Goal: Check status: Check status

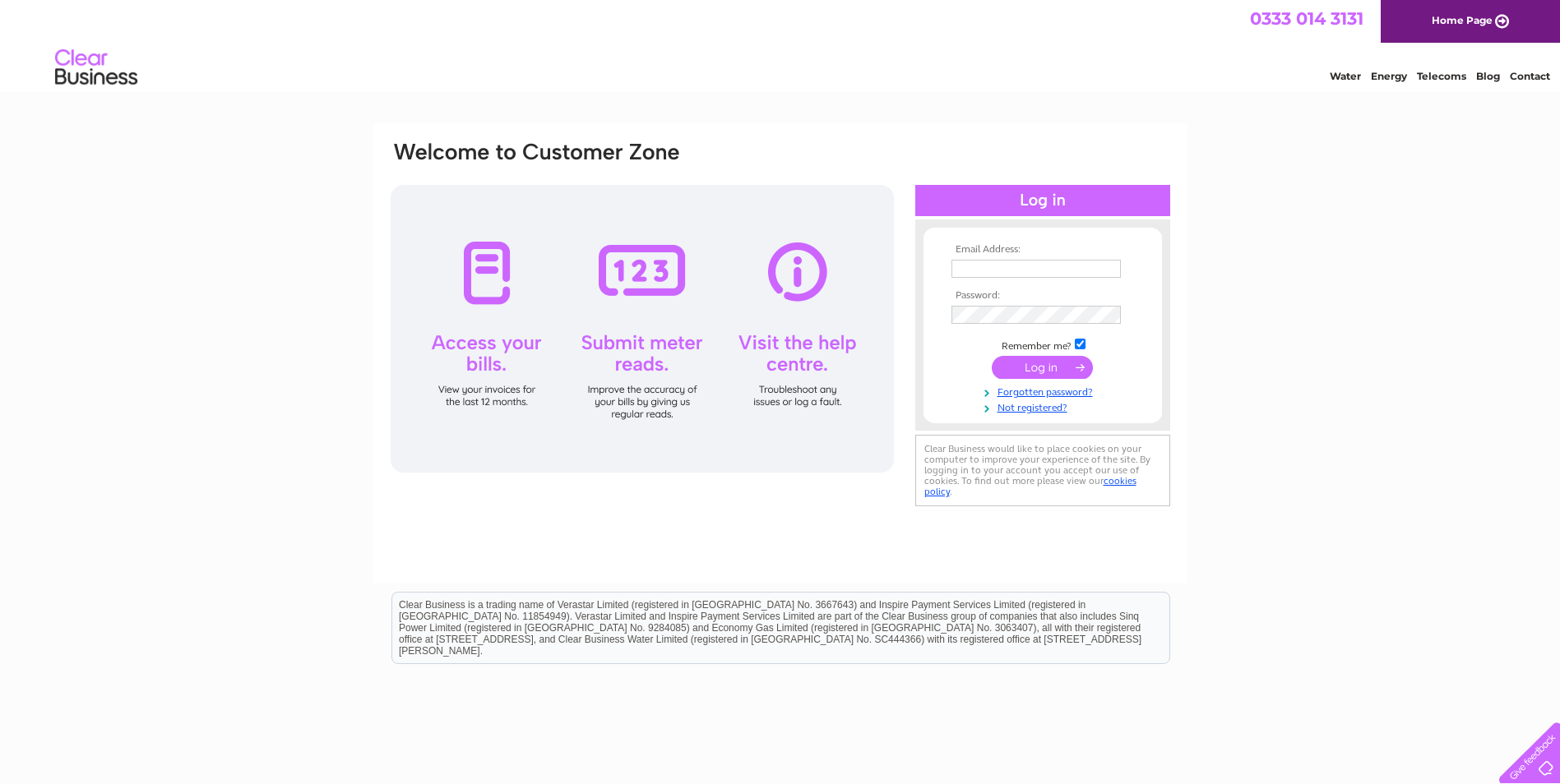
type input "marcusburton@live.co.uk"
click at [1048, 367] on input "submit" at bounding box center [1042, 367] width 101 height 23
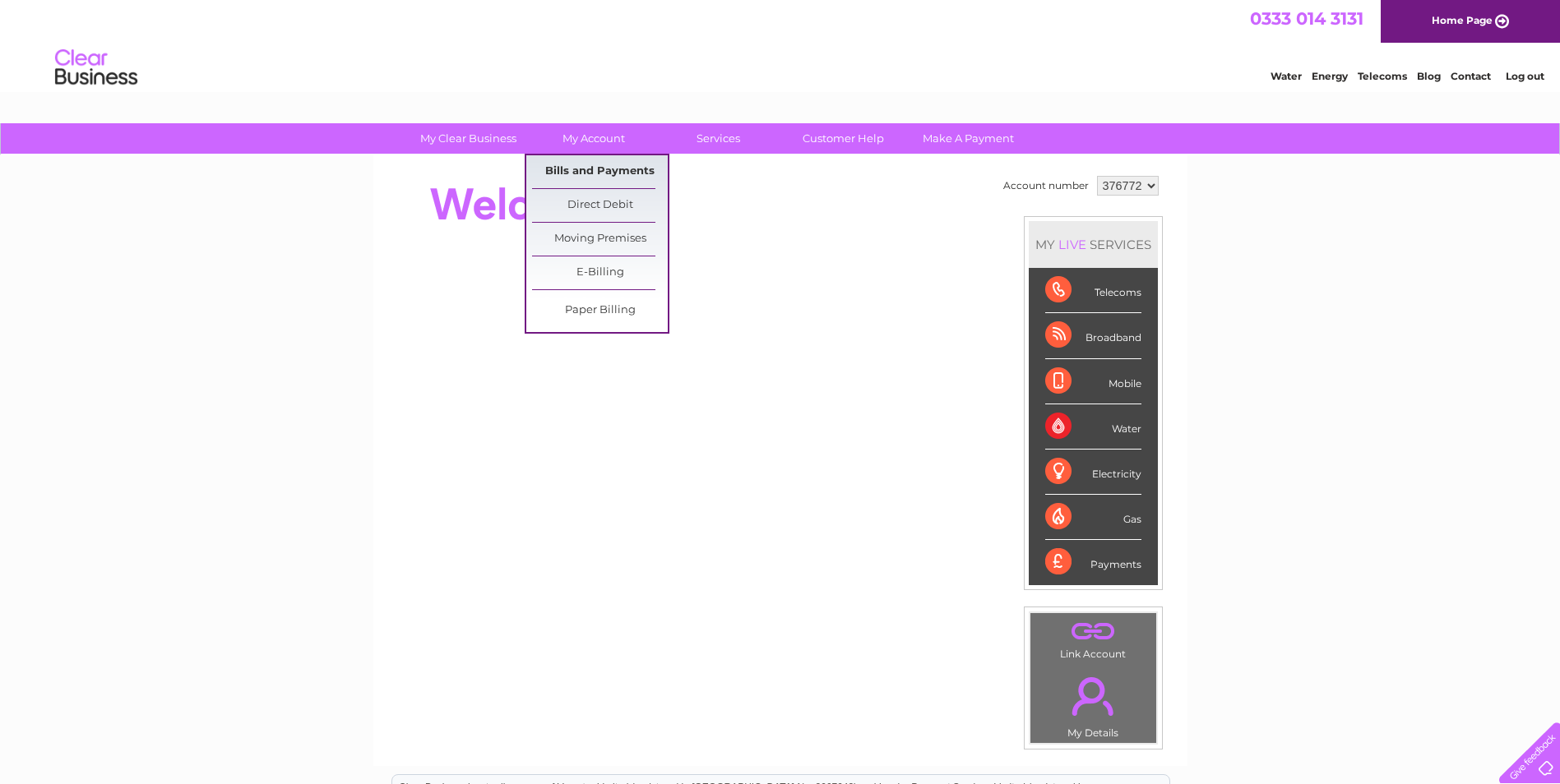
click at [589, 172] on link "Bills and Payments" at bounding box center [599, 172] width 135 height 33
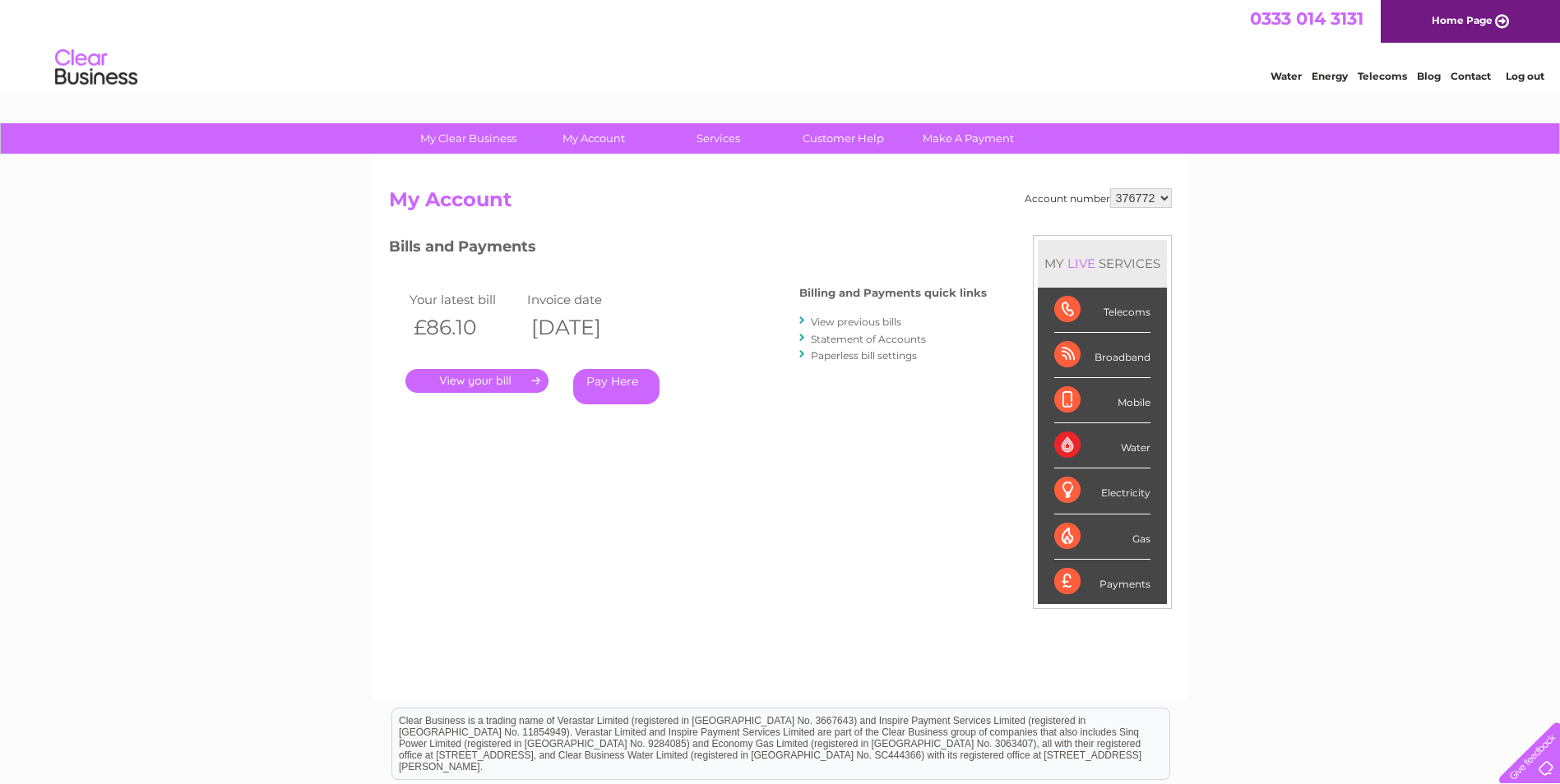
drag, startPoint x: 1524, startPoint y: 0, endPoint x: 453, endPoint y: 386, distance: 1138.4
click at [453, 386] on link "." at bounding box center [477, 381] width 143 height 24
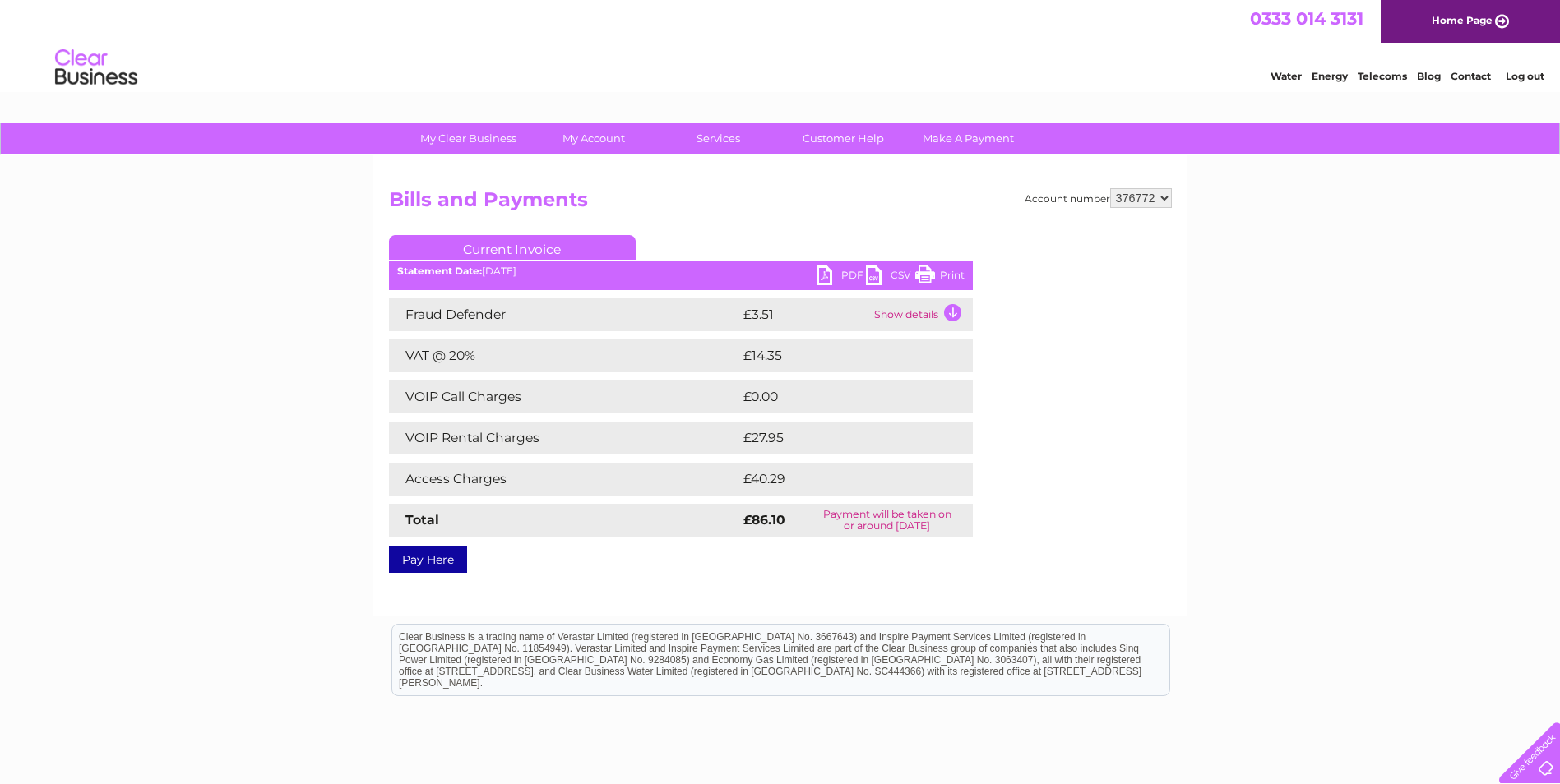
click at [1515, 77] on link "Log out" at bounding box center [1525, 76] width 39 height 13
